Goal: Go to known website: Access a specific website the user already knows

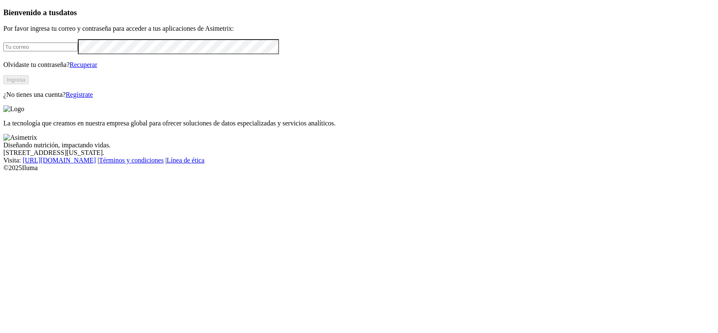
click at [78, 51] on input "email" at bounding box center [40, 46] width 74 height 9
type input "[PERSON_NAME][EMAIL_ADDRESS][DOMAIN_NAME]"
click at [29, 84] on button "Ingresa" at bounding box center [15, 79] width 25 height 9
